Goal: Communication & Community: Answer question/provide support

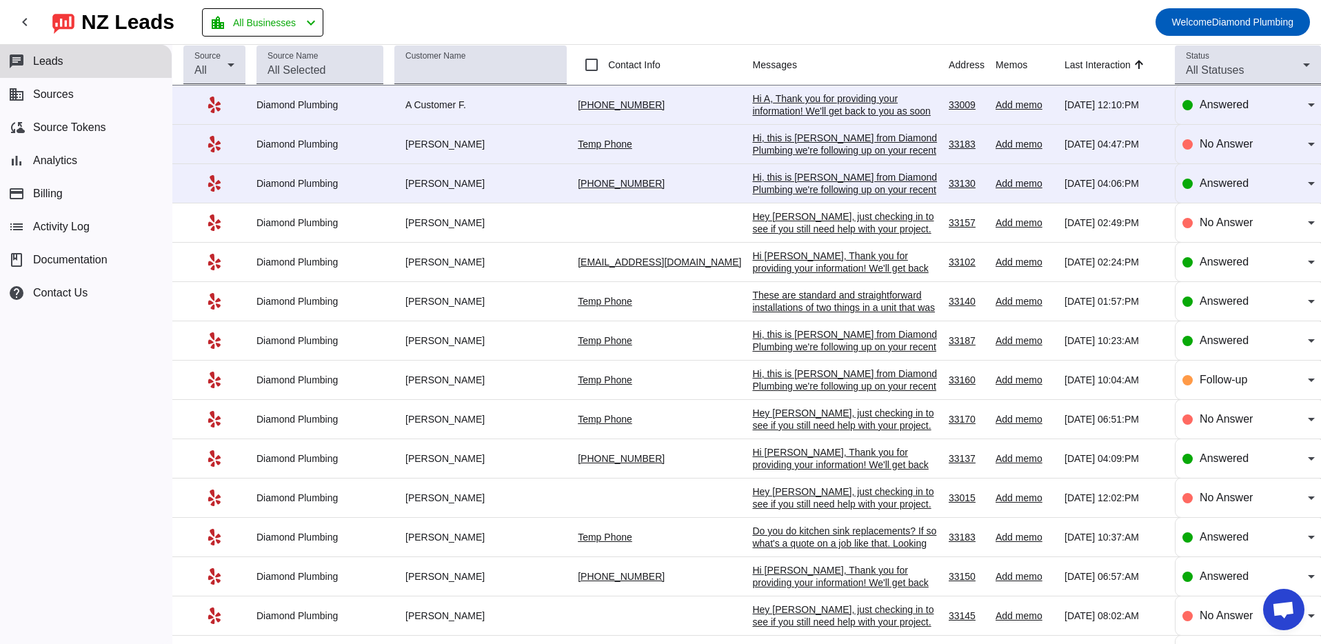
click at [101, 417] on div "chat Leads business Sources cloud_sync Source Tokens bar_chart Analytics paymen…" at bounding box center [86, 344] width 172 height 599
drag, startPoint x: 532, startPoint y: 107, endPoint x: 648, endPoint y: 103, distance: 115.9
click at [648, 103] on tr "Diamond Plumbing A Customer F. [PHONE_NUMBER] Hi A, Thank you for providing you…" at bounding box center [746, 105] width 1149 height 39
copy tr "[PHONE_NUMBER]"
drag, startPoint x: 103, startPoint y: 374, endPoint x: 124, endPoint y: 370, distance: 21.2
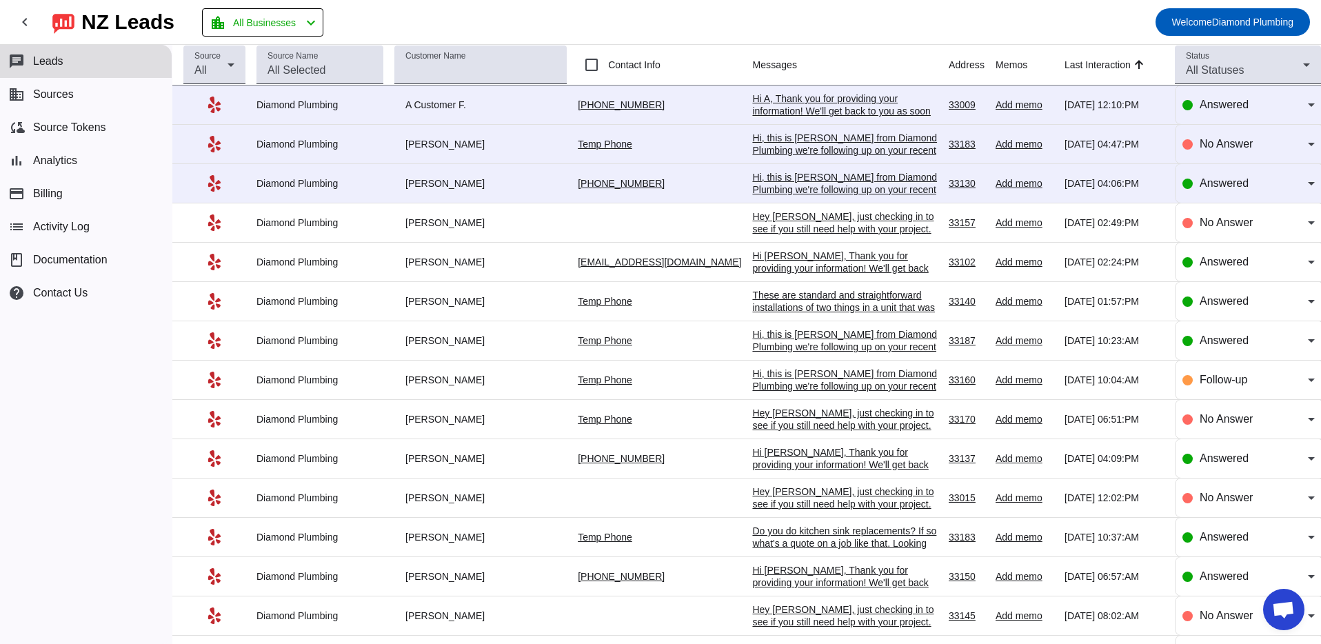
click at [105, 374] on div "chat Leads business Sources cloud_sync Source Tokens bar_chart Analytics paymen…" at bounding box center [86, 344] width 172 height 599
click at [594, 148] on link "Temp Phone" at bounding box center [605, 144] width 54 height 11
click at [299, 107] on div "Diamond Plumbing" at bounding box center [320, 105] width 127 height 12
click at [334, 105] on div "Diamond Plumbing" at bounding box center [320, 105] width 127 height 12
click at [819, 100] on div "Hi A, Thank you for providing your information! We'll get back to you as soon a…" at bounding box center [845, 110] width 186 height 37
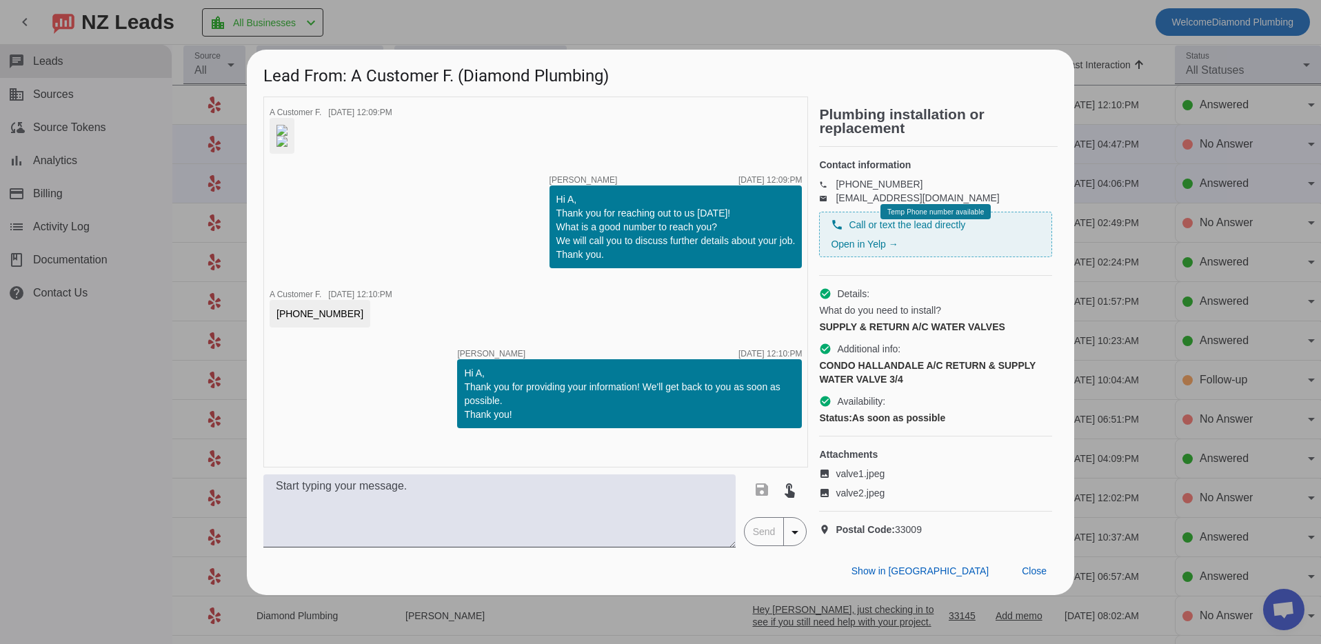
click at [288, 125] on img at bounding box center [282, 130] width 11 height 11
click at [288, 147] on img at bounding box center [282, 141] width 11 height 11
click at [288, 125] on img at bounding box center [282, 130] width 11 height 11
click at [638, 246] on div "timer close A Customer F. 8/26/2025, 12:09:PM timer close Alexis C. 8/26/2025, …" at bounding box center [535, 282] width 545 height 371
click at [478, 300] on div "timer close A Customer F. 8/26/2025, 12:09:PM timer close Alexis C. 8/26/2025, …" at bounding box center [535, 282] width 545 height 371
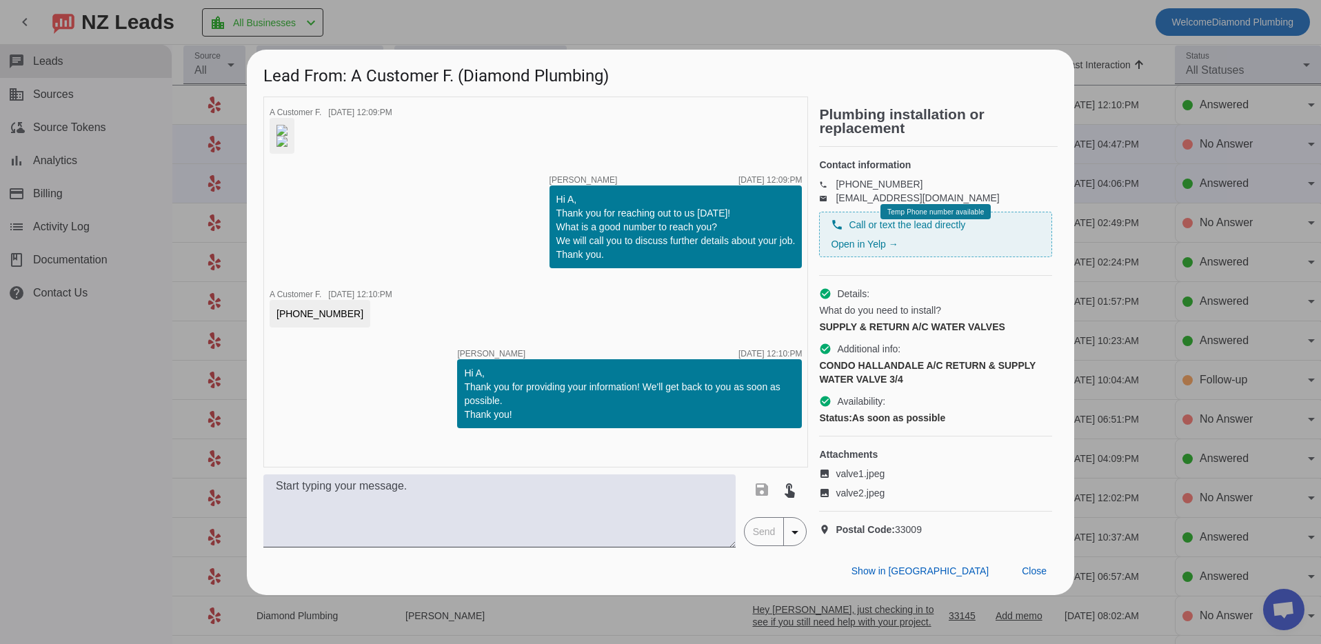
scroll to position [45, 0]
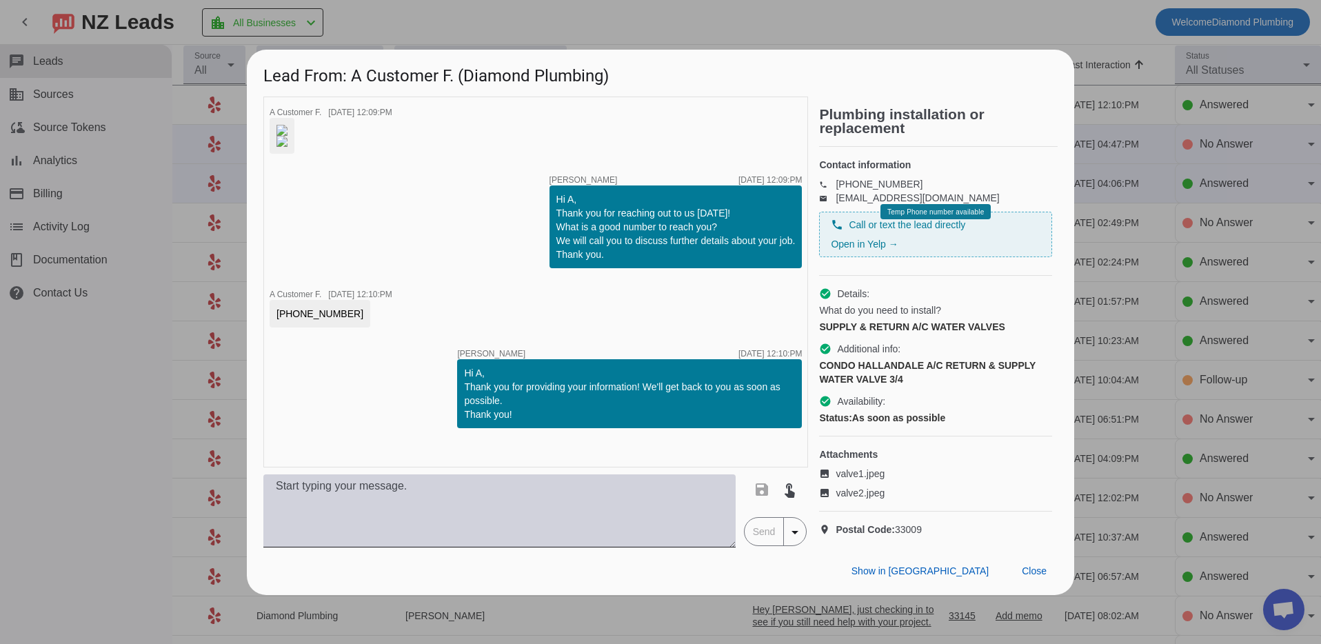
click at [377, 535] on textarea at bounding box center [499, 510] width 472 height 73
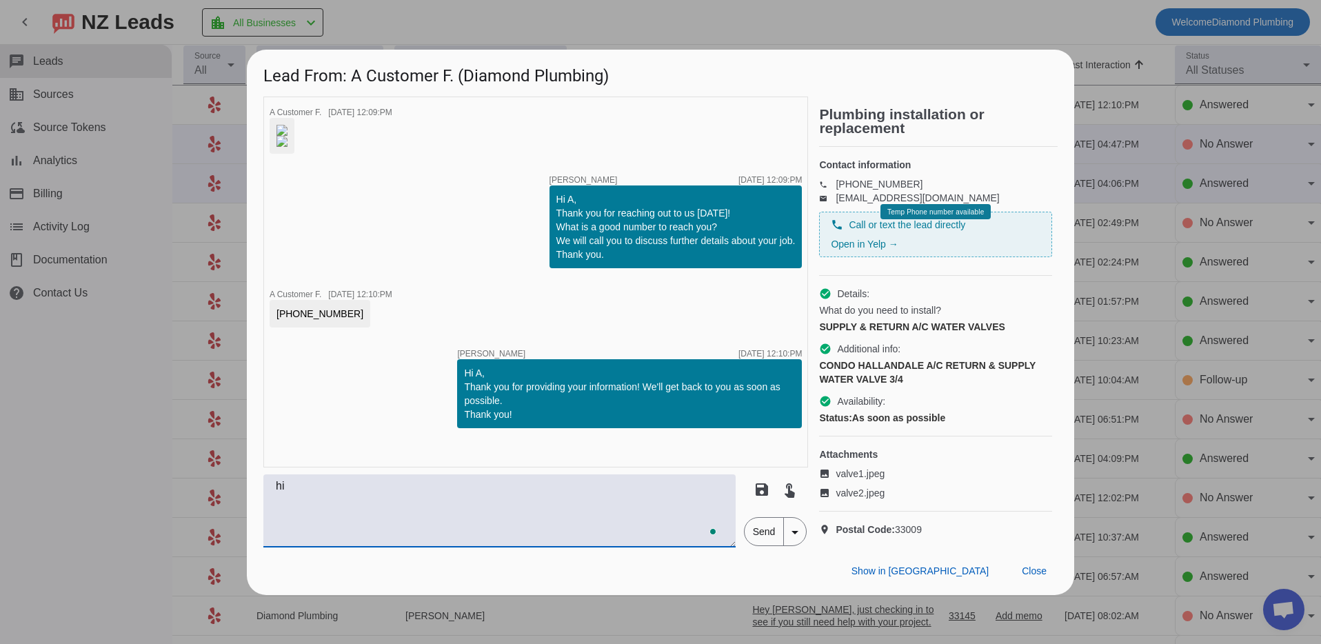
type textarea "h"
type textarea "Good afternoon"
click at [1037, 577] on span "Close" at bounding box center [1034, 571] width 25 height 11
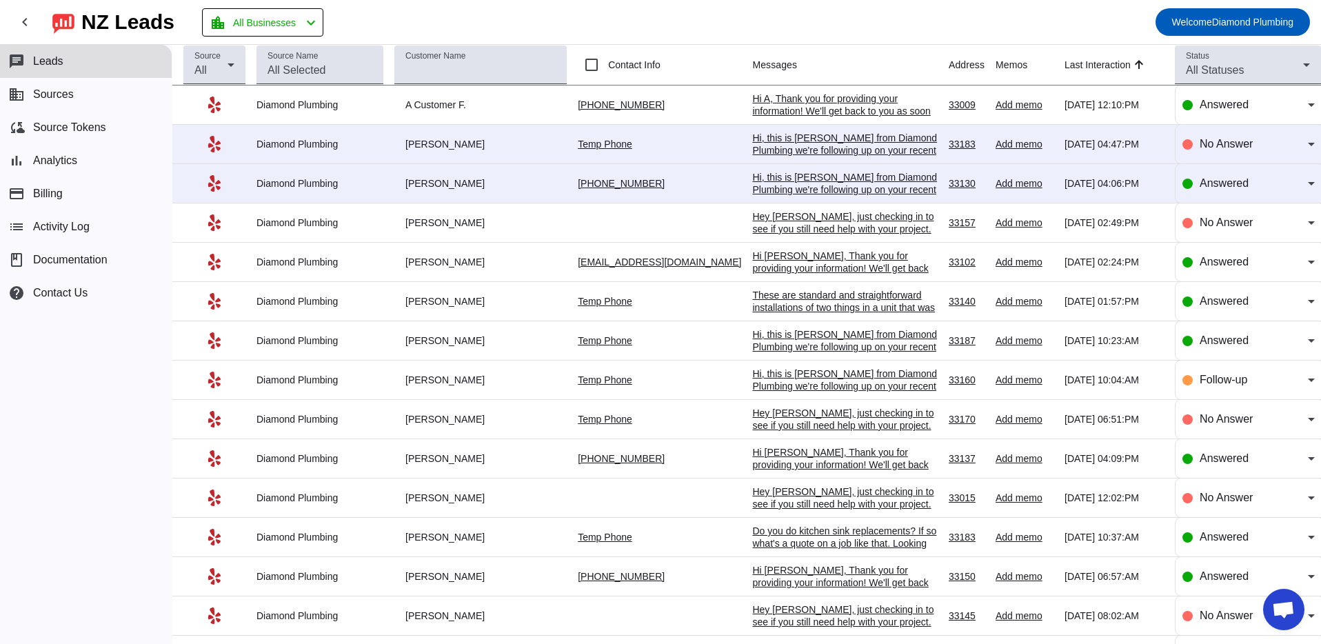
click at [103, 391] on div "chat Leads business Sources cloud_sync Source Tokens bar_chart Analytics paymen…" at bounding box center [86, 344] width 172 height 599
click at [512, 193] on td "[PERSON_NAME]" at bounding box center [485, 183] width 183 height 39
drag, startPoint x: 130, startPoint y: 412, endPoint x: 214, endPoint y: 386, distance: 87.9
click at [130, 411] on div "chat Leads business Sources cloud_sync Source Tokens bar_chart Analytics paymen…" at bounding box center [86, 344] width 172 height 599
drag, startPoint x: 555, startPoint y: 185, endPoint x: 636, endPoint y: 189, distance: 80.8
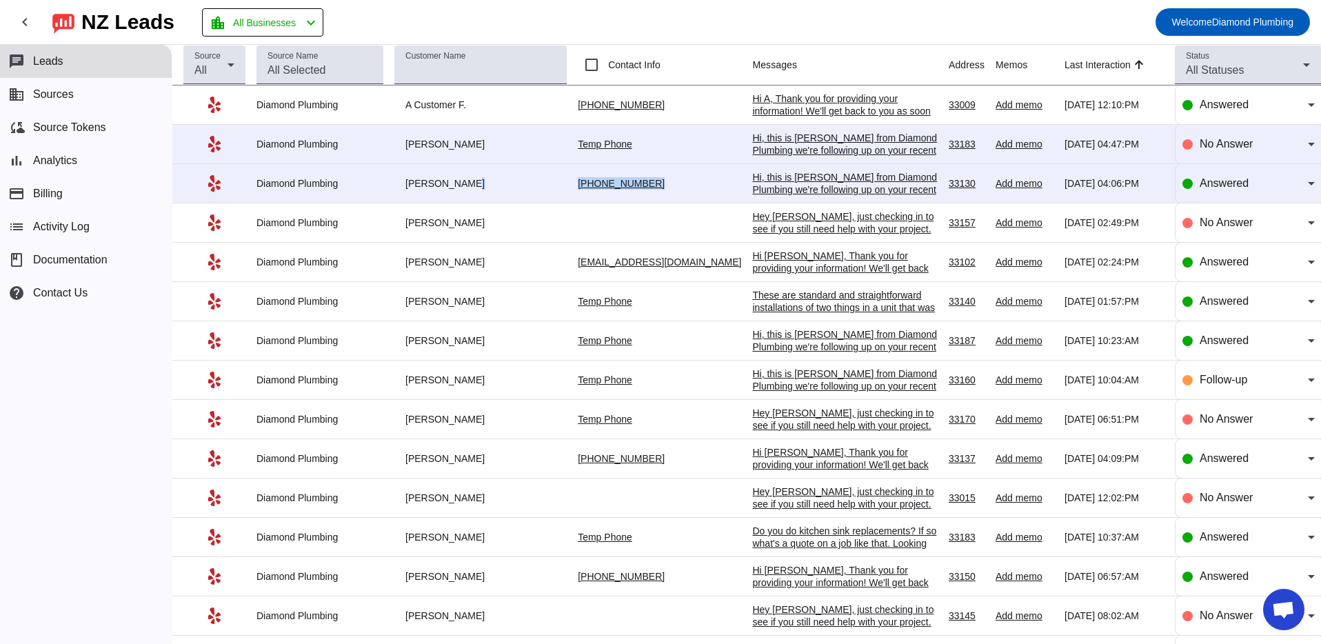
click at [636, 189] on tr "Diamond Plumbing Cynthia N. (847) 373-1068 Hi, this is Leyla from Diamond Plumb…" at bounding box center [746, 183] width 1149 height 39
copy tr "[PHONE_NUMBER]"
